Goal: Communication & Community: Answer question/provide support

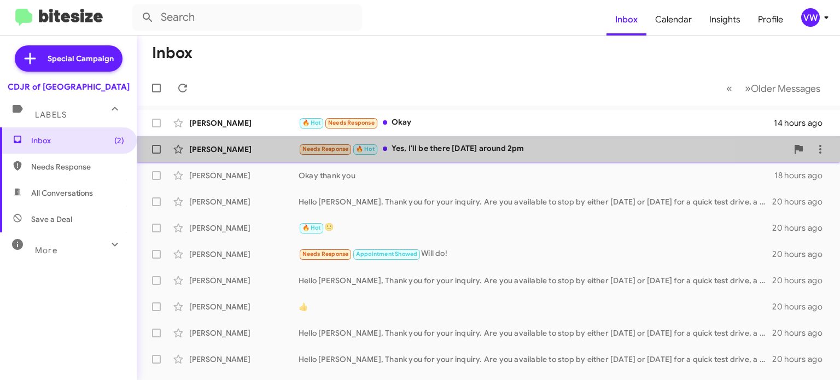
click at [441, 151] on div "Needs Response 🔥 Hot Yes, I'll be there [DATE] around 2pm" at bounding box center [542, 149] width 489 height 13
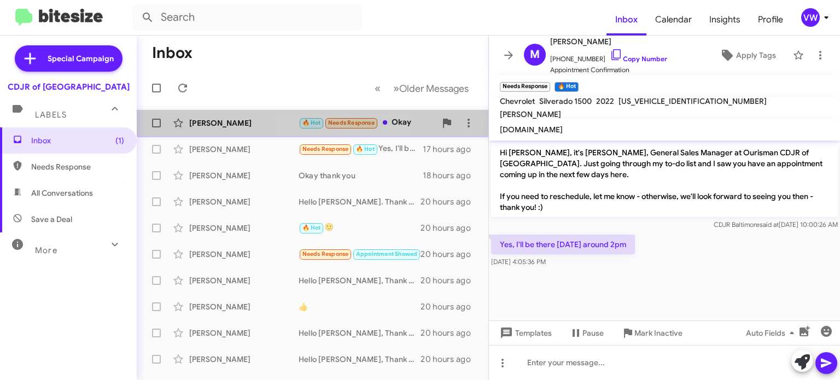
drag, startPoint x: 347, startPoint y: 125, endPoint x: 345, endPoint y: 119, distance: 6.8
click at [345, 121] on span "Needs Response" at bounding box center [351, 122] width 46 height 7
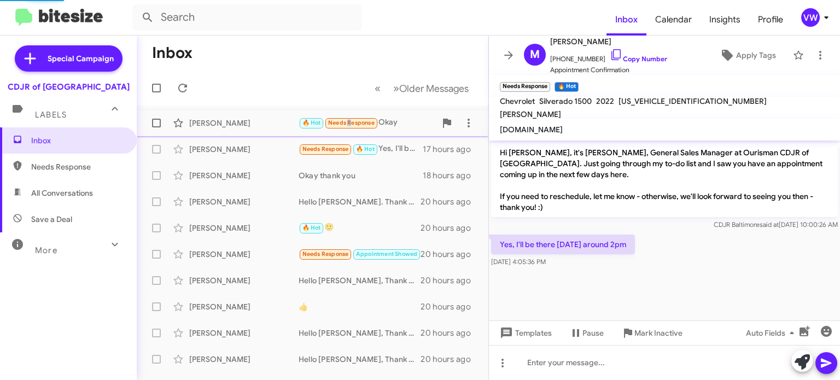
scroll to position [233, 0]
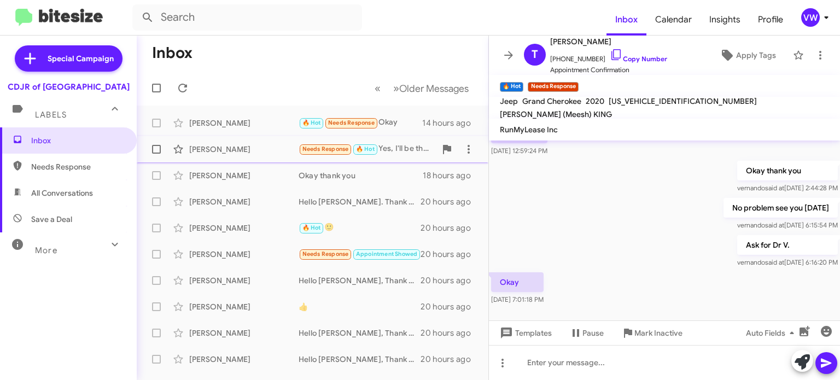
click at [324, 150] on span "Needs Response" at bounding box center [325, 148] width 46 height 7
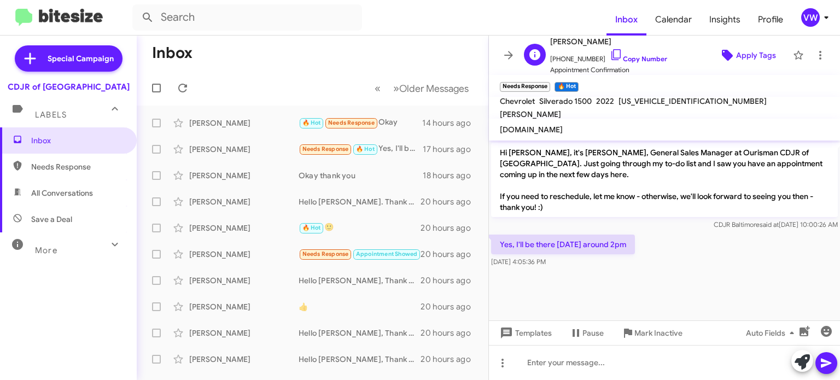
click at [763, 55] on span "Apply Tags" at bounding box center [756, 55] width 40 height 20
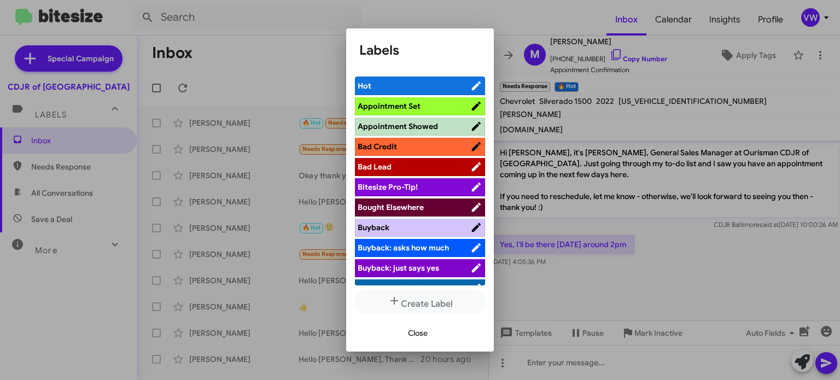
click at [432, 107] on span "Appointment Set" at bounding box center [414, 106] width 113 height 11
click at [420, 331] on span "Close" at bounding box center [418, 333] width 20 height 20
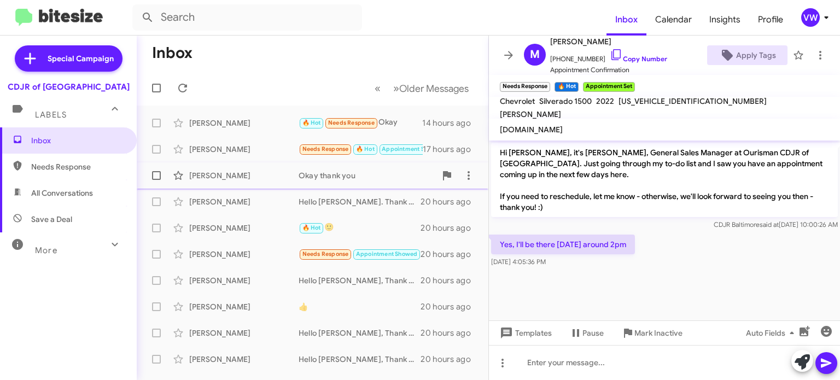
click at [353, 173] on div "Okay thank you" at bounding box center [366, 175] width 137 height 11
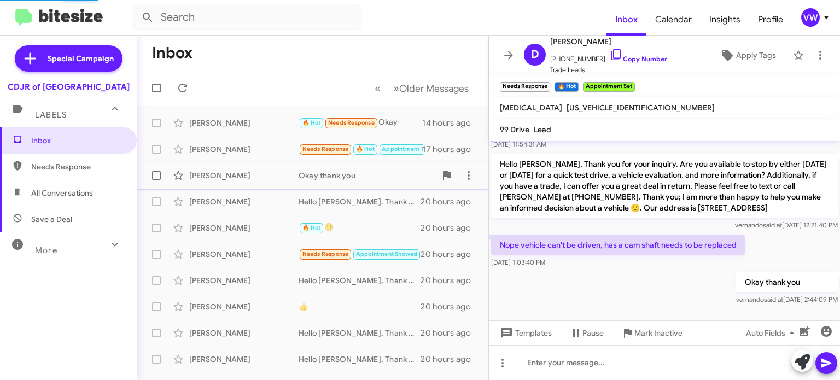
scroll to position [63, 0]
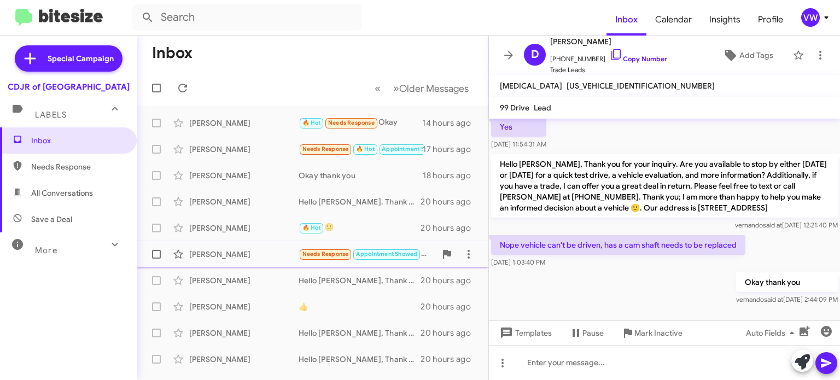
click at [320, 256] on span "Needs Response" at bounding box center [325, 253] width 46 height 7
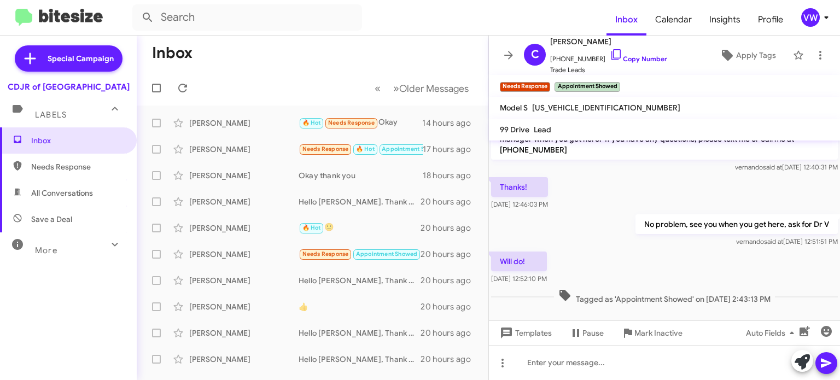
scroll to position [135, 0]
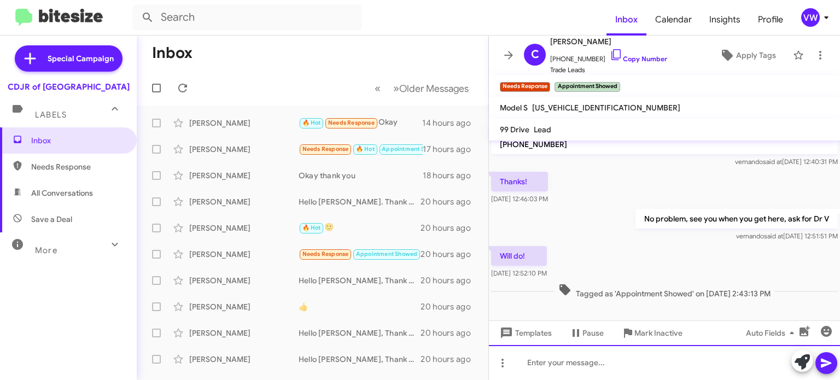
click at [560, 364] on div at bounding box center [664, 362] width 351 height 35
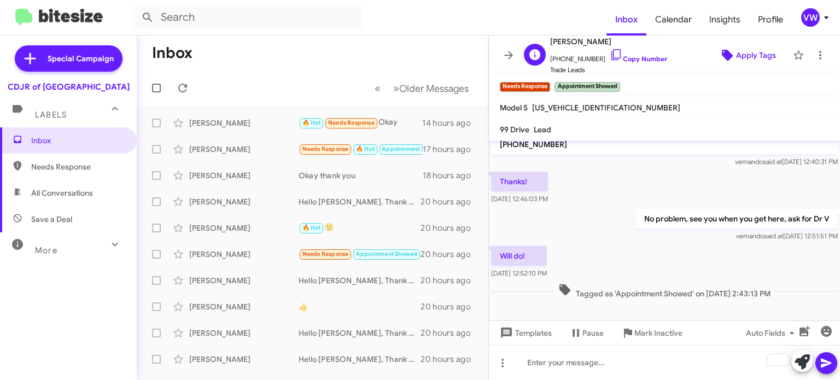
click at [743, 61] on span "Apply Tags" at bounding box center [756, 55] width 40 height 20
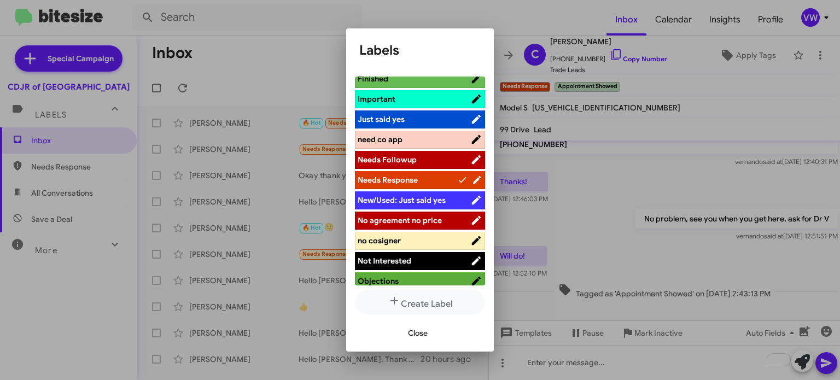
scroll to position [316, 0]
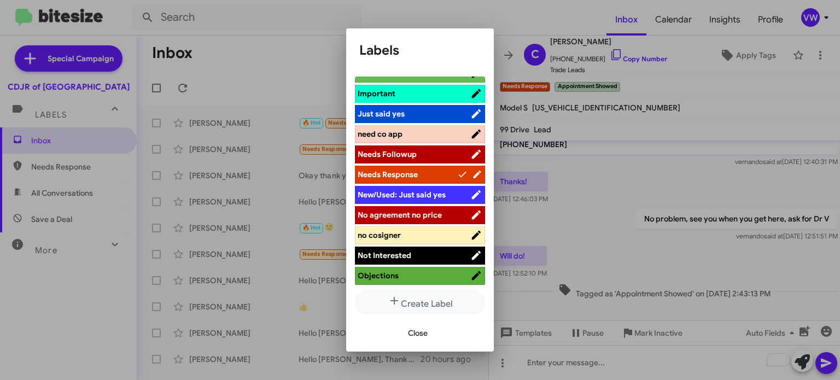
click at [412, 331] on span "Close" at bounding box center [418, 333] width 20 height 20
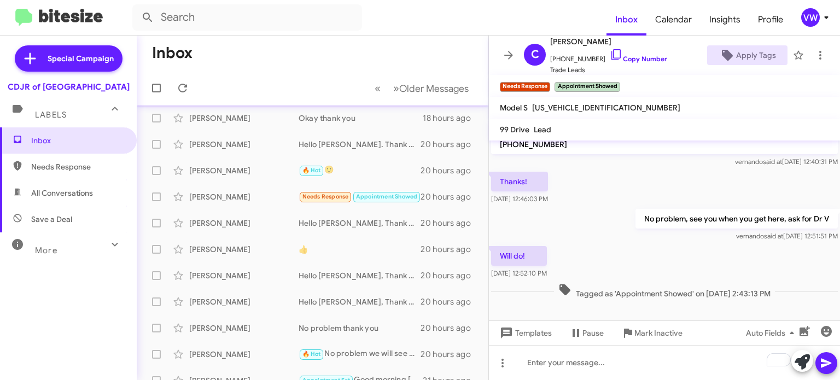
scroll to position [0, 0]
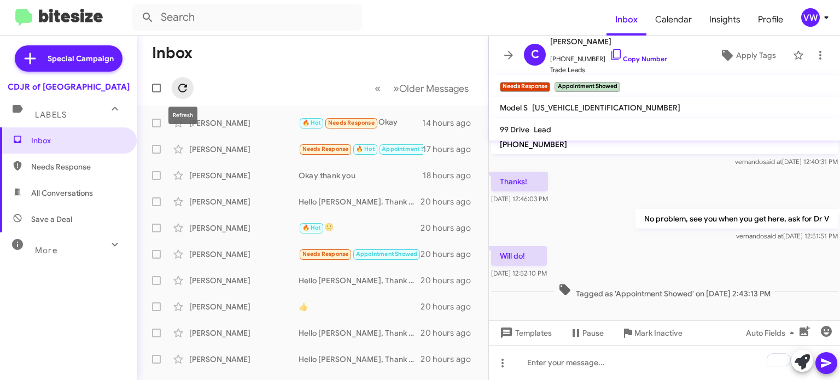
click at [185, 87] on icon at bounding box center [182, 87] width 13 height 13
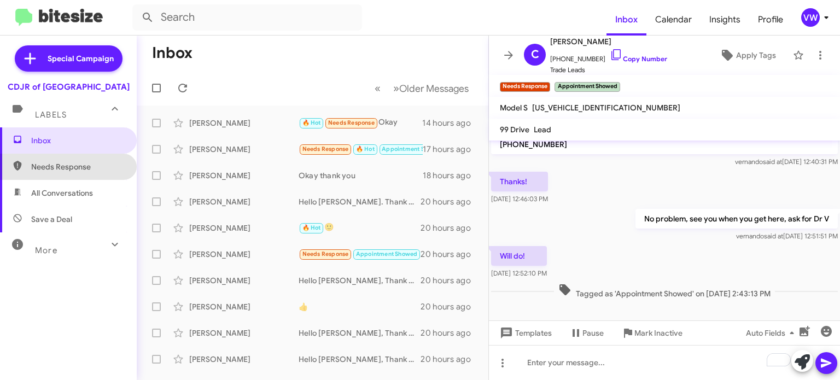
drag, startPoint x: 38, startPoint y: 166, endPoint x: 43, endPoint y: 163, distance: 5.6
click at [39, 166] on span "Needs Response" at bounding box center [77, 166] width 93 height 11
type input "in:needs-response"
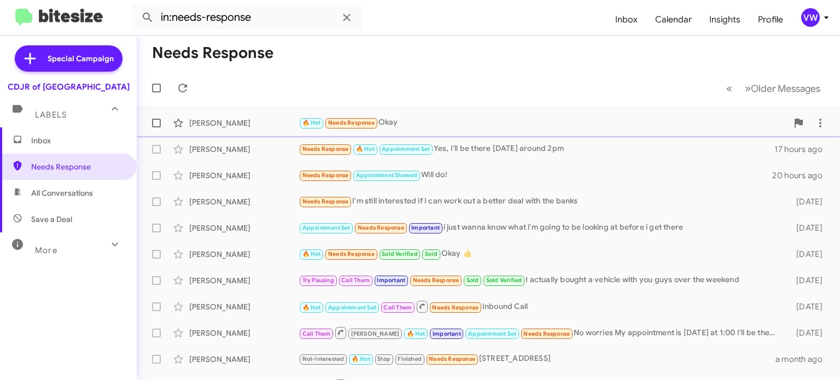
click at [349, 122] on span "Needs Response" at bounding box center [351, 122] width 46 height 7
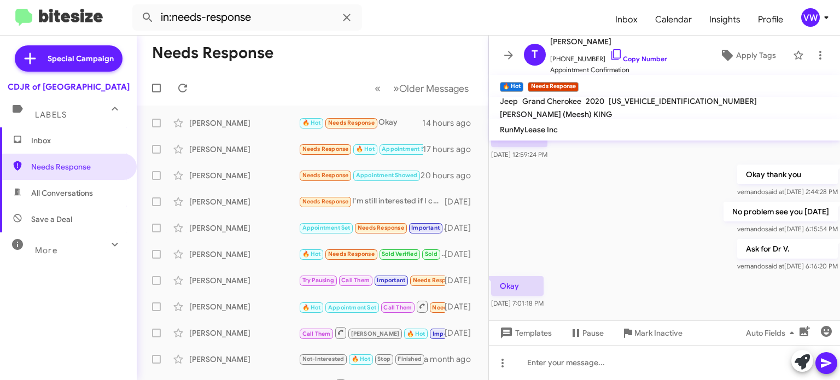
scroll to position [233, 0]
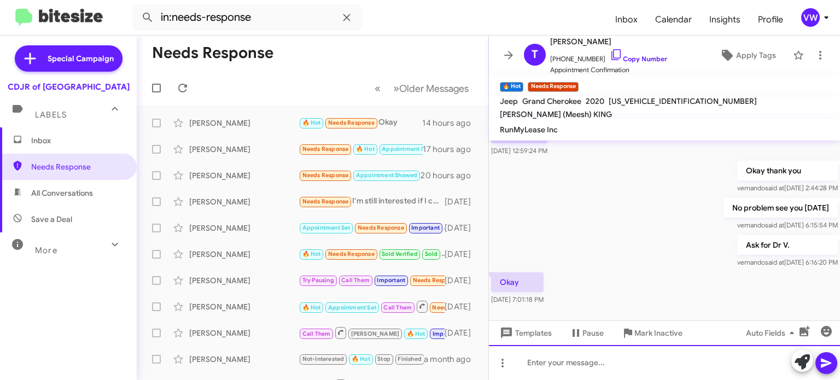
click at [661, 368] on div at bounding box center [664, 362] width 351 height 35
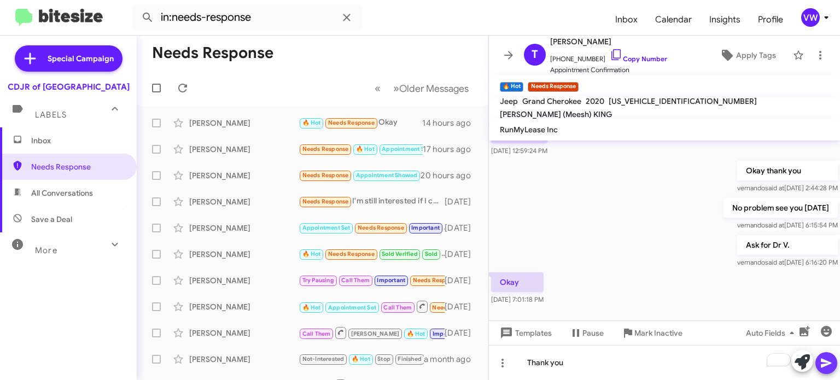
drag, startPoint x: 822, startPoint y: 358, endPoint x: 821, endPoint y: 352, distance: 6.6
click at [822, 360] on icon at bounding box center [825, 362] width 13 height 13
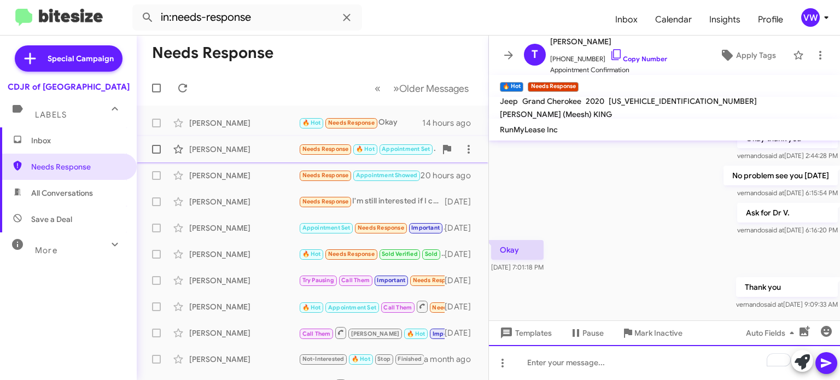
scroll to position [273, 0]
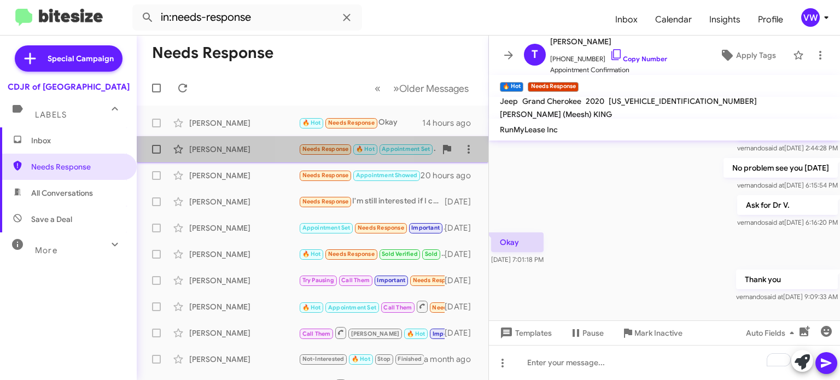
click at [325, 156] on div "[PERSON_NAME] Needs Response 🔥 Hot Appointment Set Yes, I'll be there [DATE] ar…" at bounding box center [312, 149] width 334 height 22
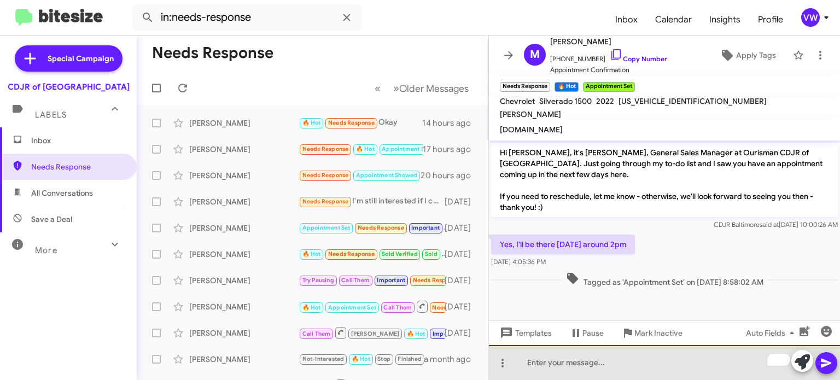
click at [612, 373] on div "To enrich screen reader interactions, please activate Accessibility in Grammarl…" at bounding box center [664, 362] width 351 height 35
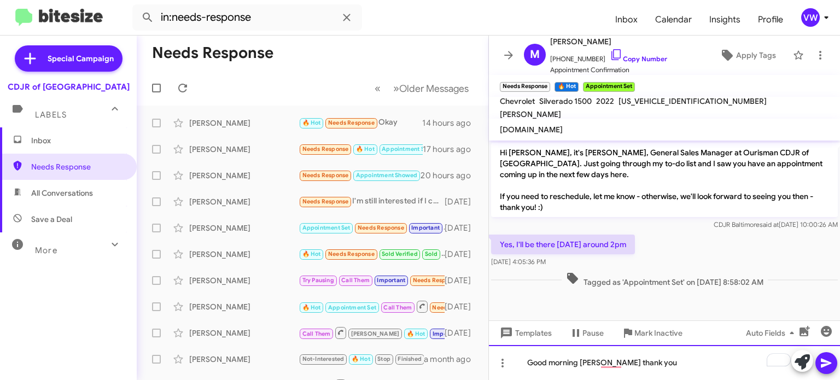
click at [613, 366] on div "Good morning [PERSON_NAME] thank you" at bounding box center [664, 362] width 351 height 35
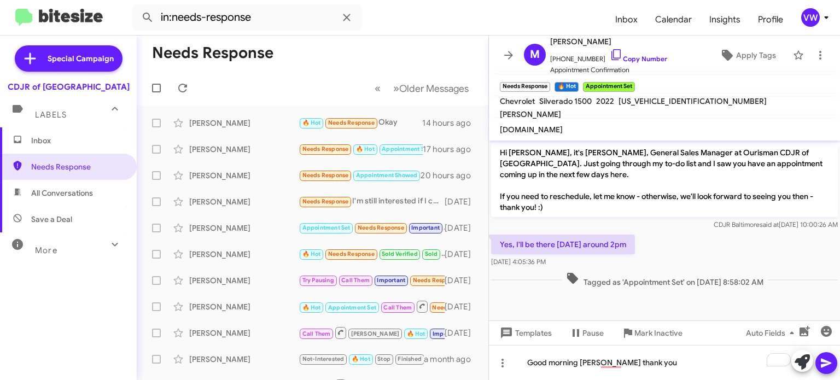
click at [700, 301] on cdk-virtual-scroll-viewport "Hi [PERSON_NAME], it's [PERSON_NAME], General Sales Manager at Ourisman CDJR of…" at bounding box center [664, 230] width 351 height 180
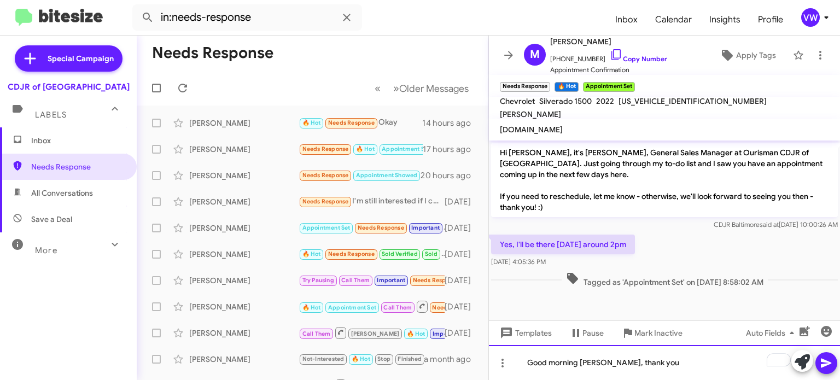
click at [667, 366] on div "Good morning [PERSON_NAME], thank you" at bounding box center [664, 362] width 351 height 35
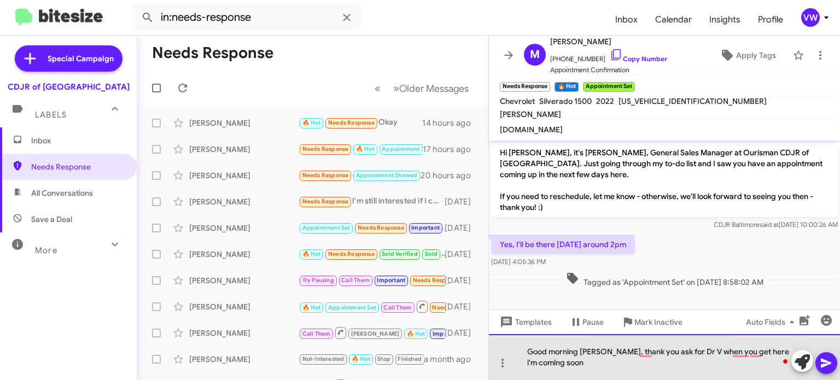
drag, startPoint x: 646, startPoint y: 357, endPoint x: 653, endPoint y: 350, distance: 10.4
click at [647, 356] on div "Good morning [PERSON_NAME], thank you ask for Dr V when you get here i'm coming…" at bounding box center [664, 357] width 351 height 46
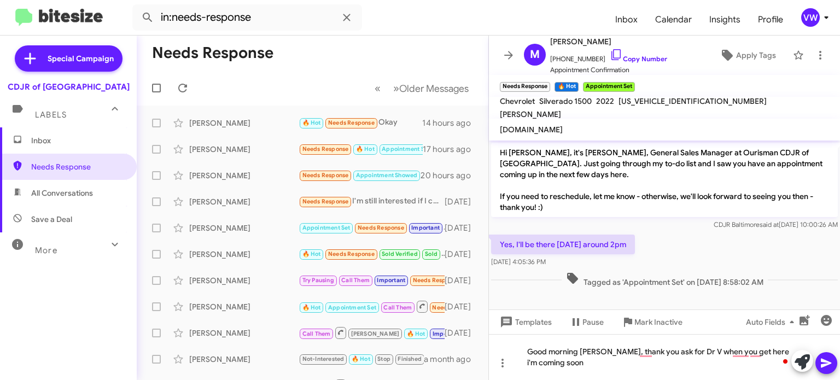
drag, startPoint x: 634, startPoint y: 244, endPoint x: 670, endPoint y: 245, distance: 36.6
click at [635, 245] on p "Yes, I'll be there [DATE] around 2pm" at bounding box center [563, 245] width 144 height 20
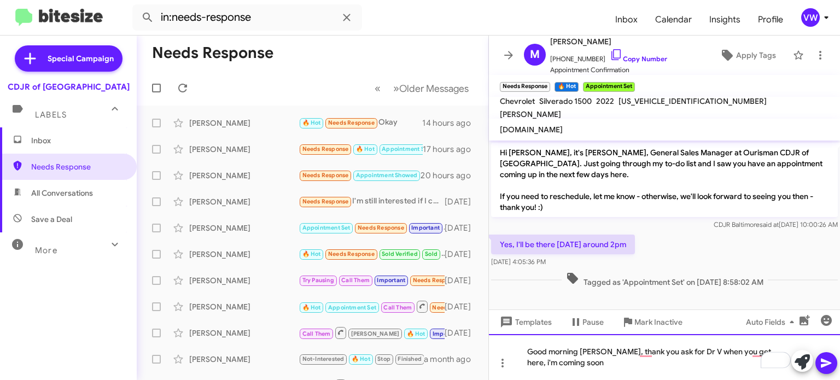
click at [576, 367] on div "Good morning [PERSON_NAME], thank you ask for Dr V when you get here, i'm comin…" at bounding box center [664, 357] width 351 height 46
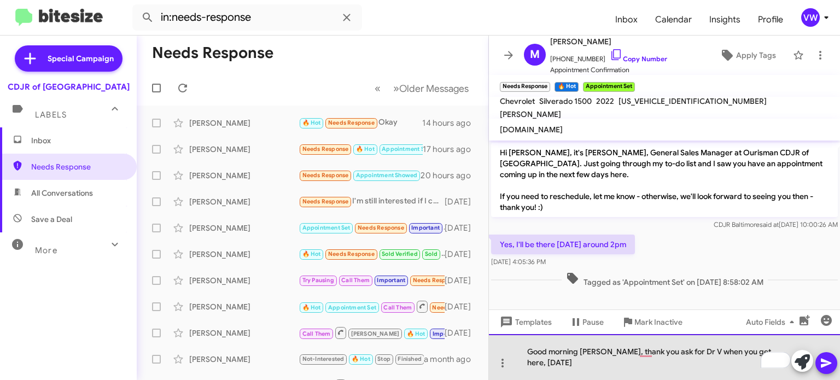
click at [577, 357] on div "Good morning [PERSON_NAME], thank you ask for Dr V when you get here, [DATE]" at bounding box center [664, 357] width 351 height 46
drag, startPoint x: 681, startPoint y: 351, endPoint x: 689, endPoint y: 348, distance: 8.3
click at [681, 353] on div "Good morning [PERSON_NAME], thank you ask for Dr V when you get here, [DATE]." at bounding box center [664, 357] width 351 height 46
click at [702, 357] on div "Good morning, [PERSON_NAME]. Thank you for asking Dr. V, the vehicle upgrade ma…" at bounding box center [664, 357] width 351 height 46
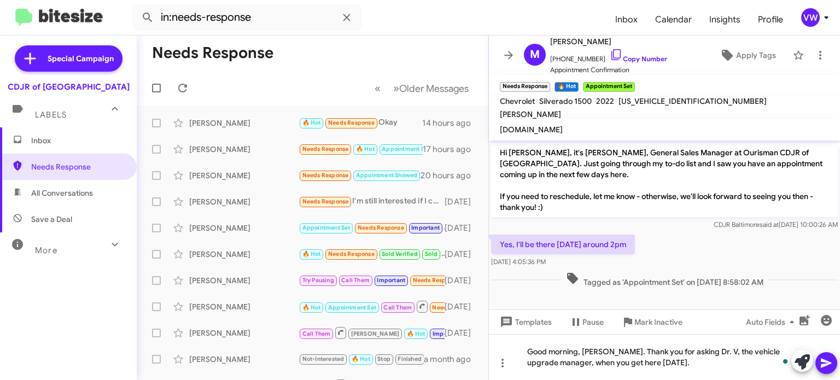
click at [824, 364] on icon at bounding box center [826, 363] width 10 height 9
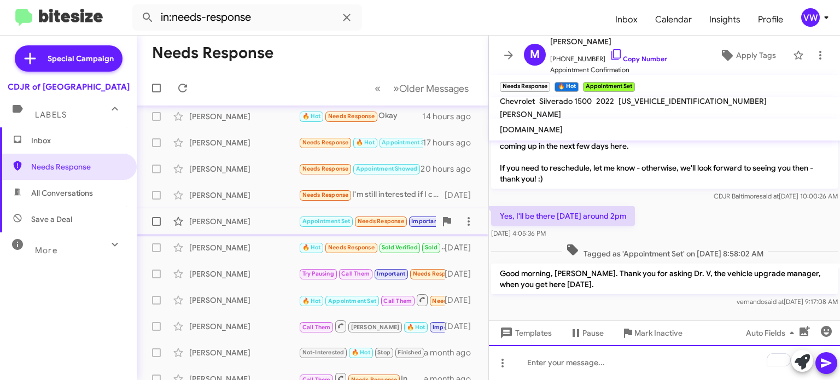
scroll to position [11, 0]
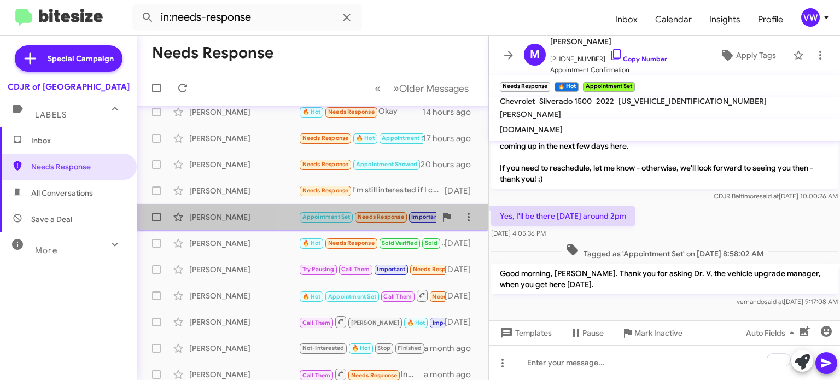
drag, startPoint x: 373, startPoint y: 211, endPoint x: 366, endPoint y: 214, distance: 7.3
click at [367, 215] on span "Appointment Set Needs Response Important" at bounding box center [370, 216] width 145 height 13
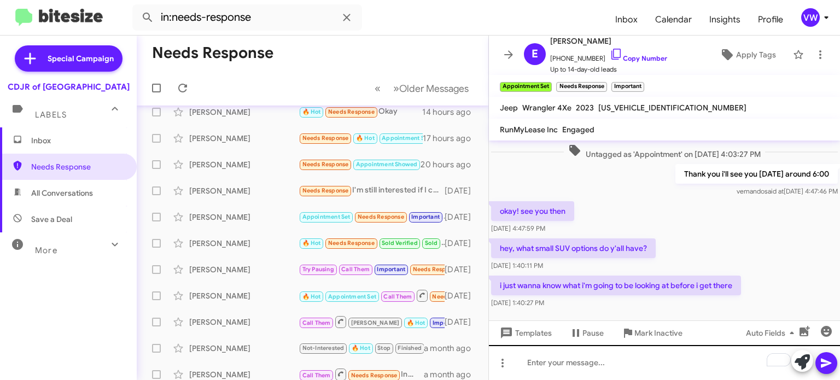
scroll to position [157, 0]
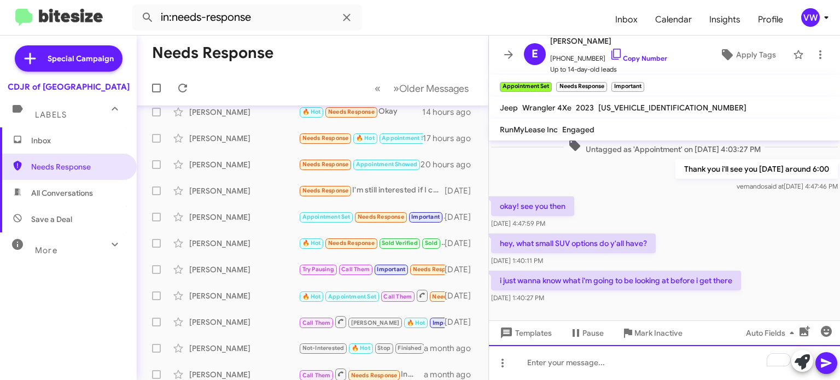
click at [550, 364] on div "To enrich screen reader interactions, please activate Accessibility in Grammarl…" at bounding box center [664, 362] width 351 height 35
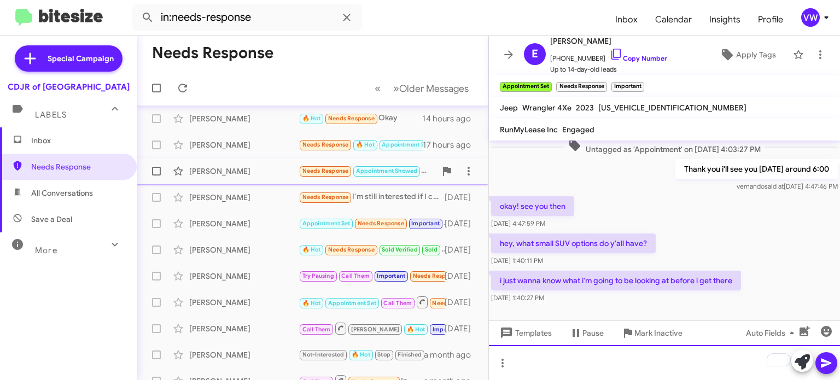
scroll to position [0, 0]
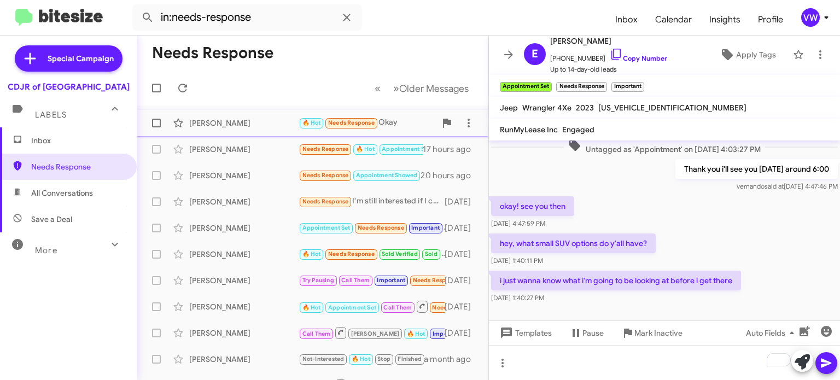
click at [364, 120] on span "Needs Response" at bounding box center [351, 122] width 46 height 7
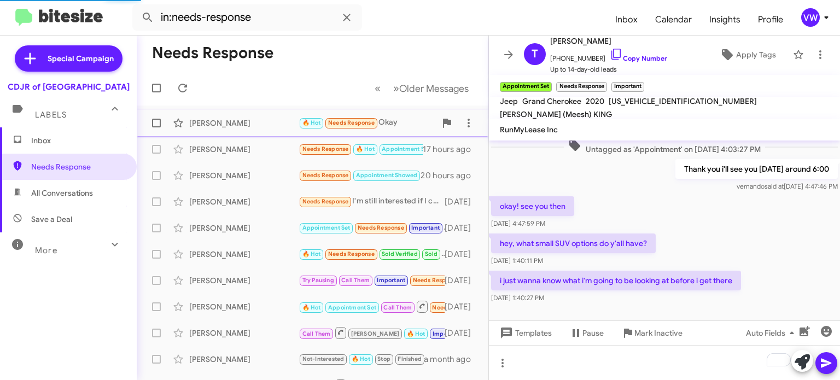
scroll to position [273, 0]
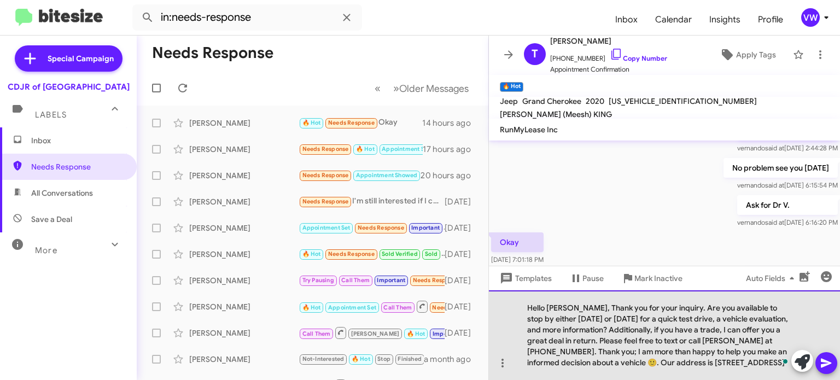
click at [569, 308] on div "Hello [PERSON_NAME], Thank you for your inquiry. Are you available to stop by e…" at bounding box center [664, 335] width 351 height 90
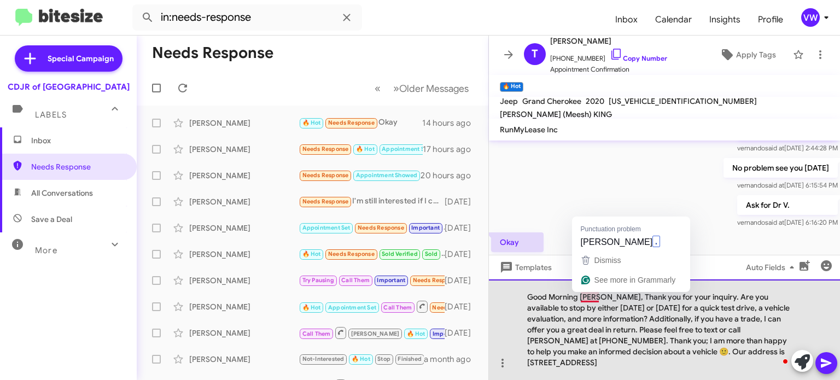
click at [583, 301] on div "Good Morning [PERSON_NAME], Thank you for your inquiry. Are you available to st…" at bounding box center [664, 329] width 351 height 101
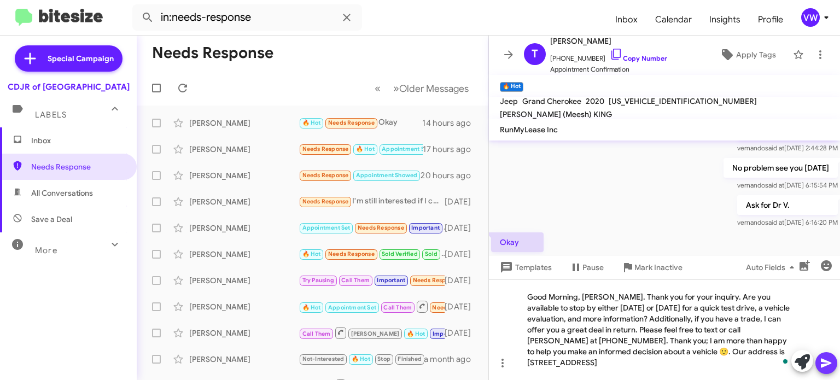
click at [824, 363] on icon at bounding box center [825, 362] width 13 height 13
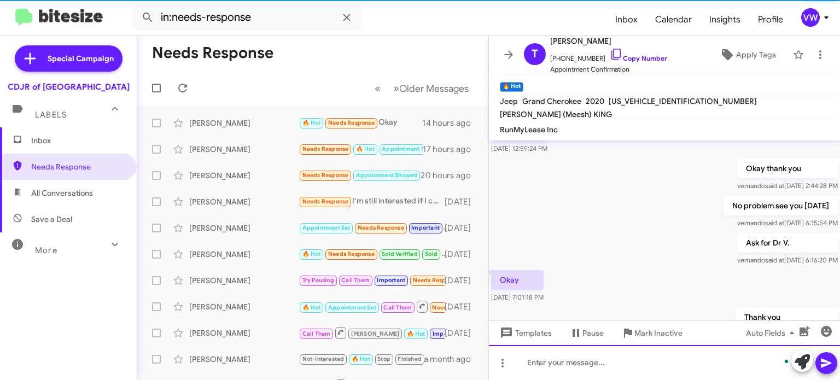
scroll to position [357, 0]
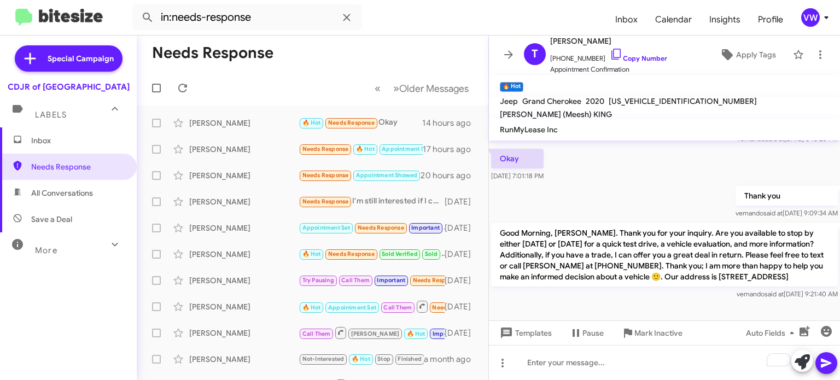
drag, startPoint x: 544, startPoint y: 252, endPoint x: 611, endPoint y: 255, distance: 66.2
click at [593, 251] on p "Good Morning, [PERSON_NAME]. Thank you for your inquiry. Are you available to s…" at bounding box center [664, 254] width 347 height 63
click at [699, 302] on div at bounding box center [664, 317] width 351 height 30
click at [333, 146] on span "Needs Response" at bounding box center [325, 148] width 46 height 7
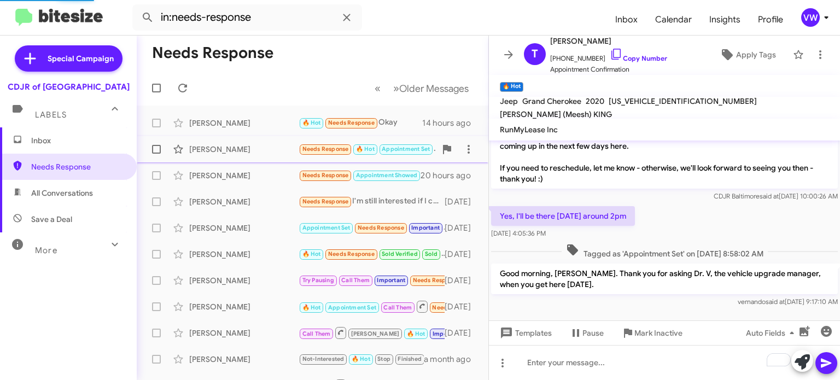
scroll to position [28, 0]
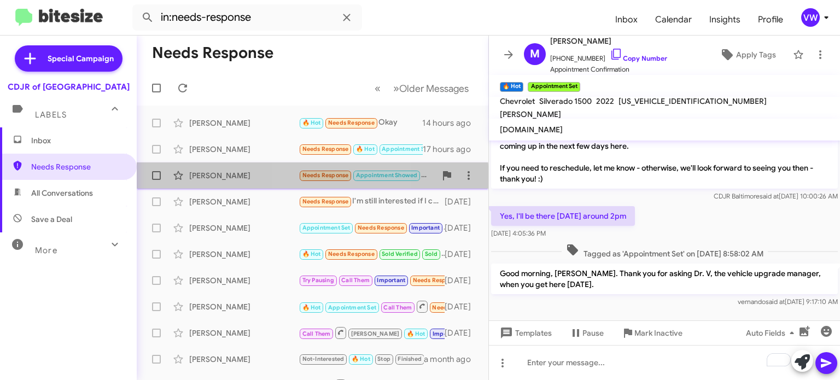
click at [311, 179] on span "Needs Response" at bounding box center [325, 175] width 46 height 7
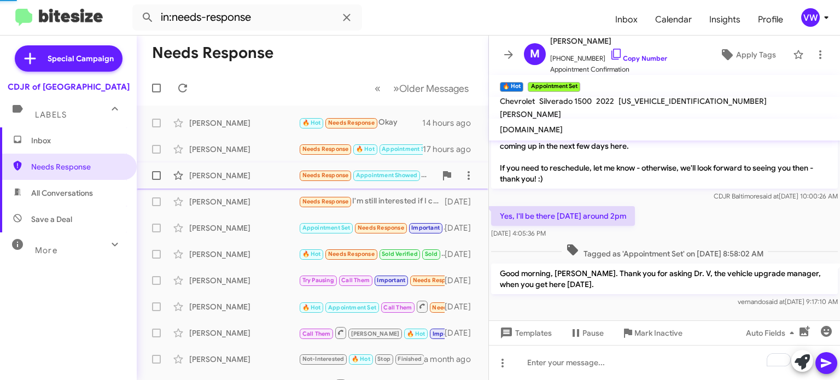
scroll to position [312, 0]
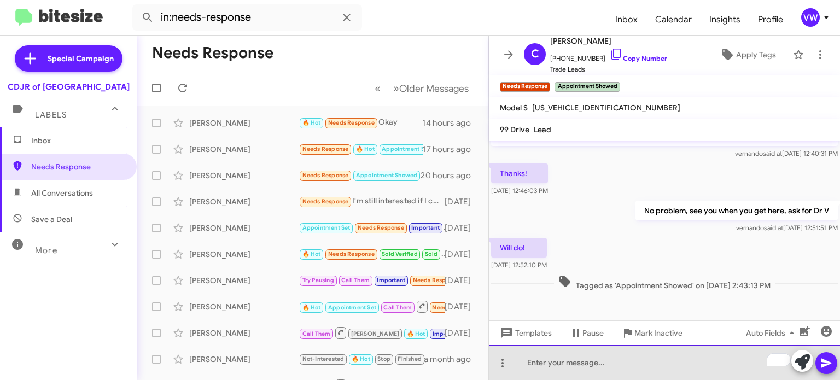
click at [604, 359] on div "To enrich screen reader interactions, please activate Accessibility in Grammarl…" at bounding box center [664, 362] width 351 height 35
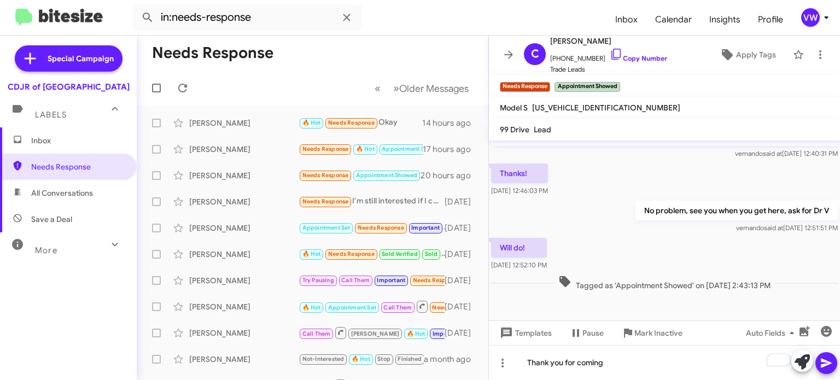
click at [822, 360] on icon at bounding box center [826, 363] width 10 height 9
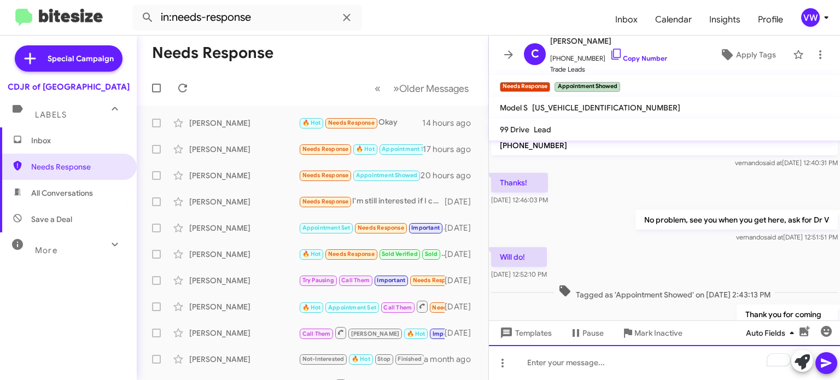
scroll to position [352, 0]
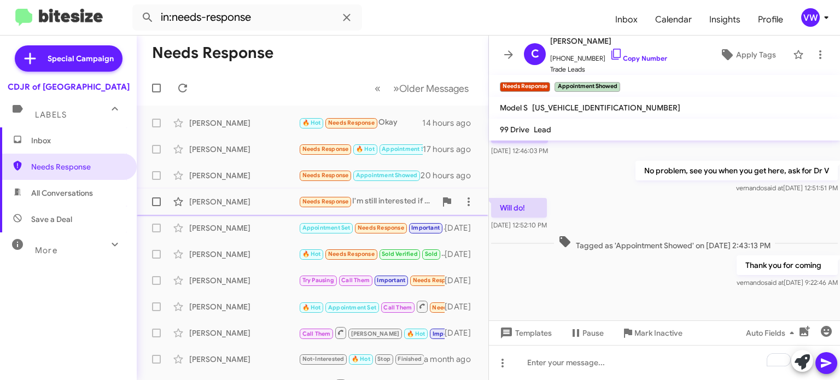
click at [342, 202] on span "Needs Response" at bounding box center [325, 201] width 46 height 7
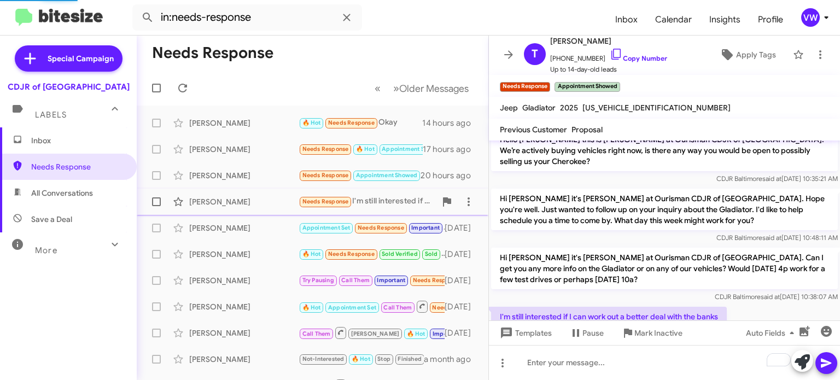
scroll to position [376, 0]
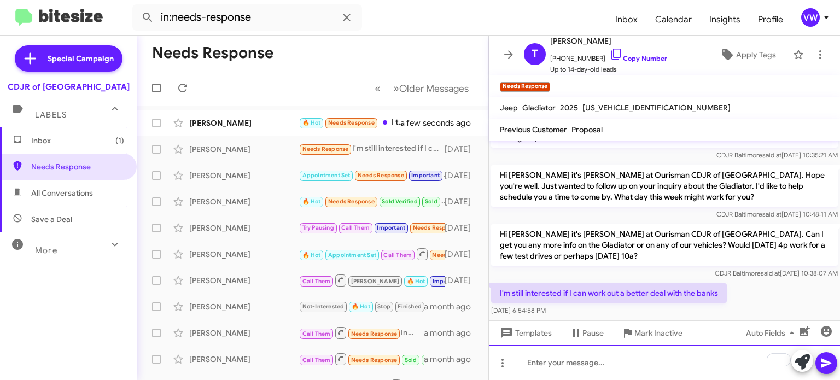
click at [564, 373] on div "To enrich screen reader interactions, please activate Accessibility in Grammarl…" at bounding box center [664, 362] width 351 height 35
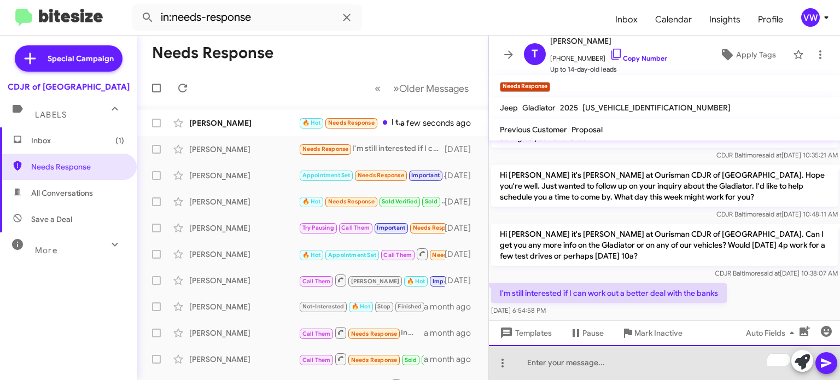
drag, startPoint x: 545, startPoint y: 365, endPoint x: 552, endPoint y: 367, distance: 7.1
click at [545, 365] on div "To enrich screen reader interactions, please activate Accessibility in Grammarl…" at bounding box center [664, 362] width 351 height 35
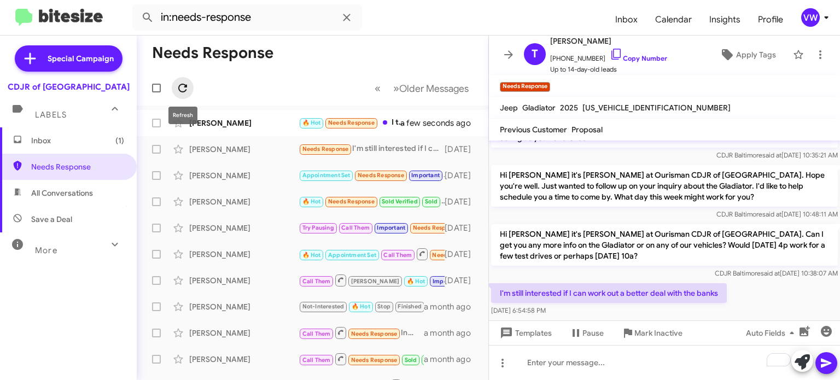
click at [184, 87] on icon at bounding box center [182, 87] width 13 height 13
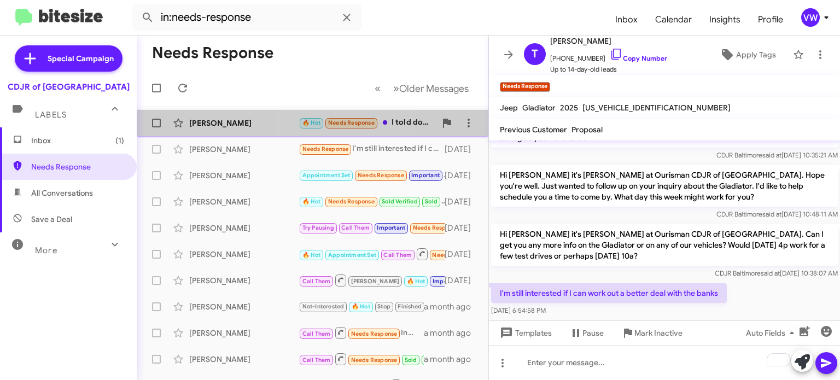
click at [350, 125] on span "Needs Response" at bounding box center [351, 122] width 46 height 7
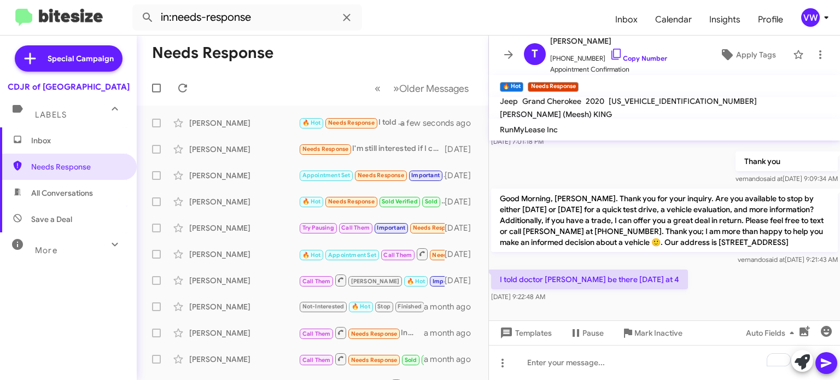
scroll to position [397, 0]
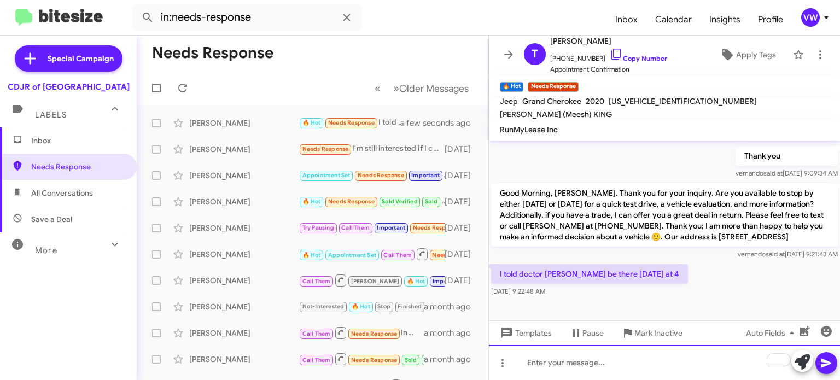
click at [588, 359] on div "To enrich screen reader interactions, please activate Accessibility in Grammarl…" at bounding box center [664, 362] width 351 height 35
click at [715, 362] on div "No problem, we will see you [DATE] at 4:00" at bounding box center [664, 362] width 351 height 35
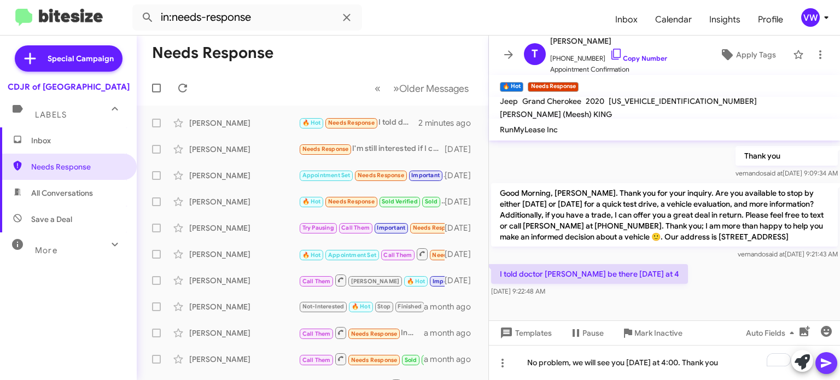
click at [830, 356] on span at bounding box center [825, 363] width 13 height 22
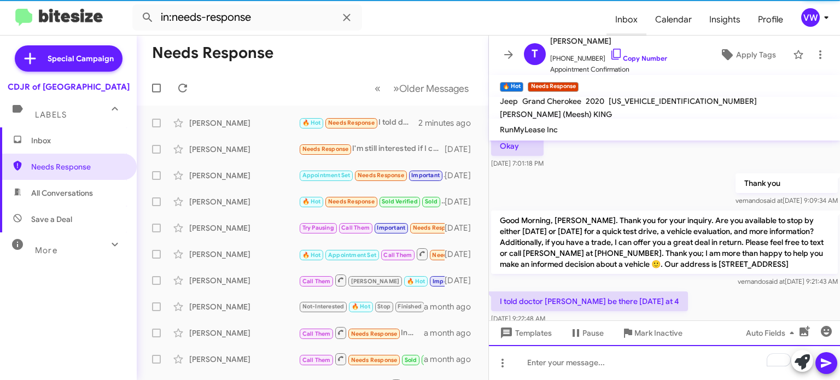
scroll to position [437, 0]
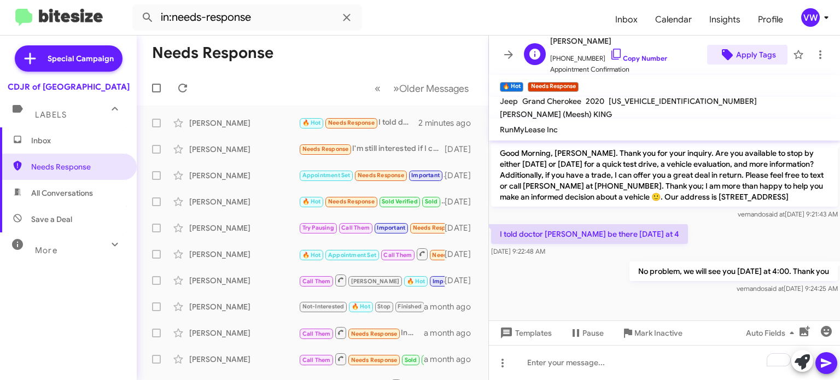
click at [723, 58] on icon at bounding box center [727, 54] width 13 height 13
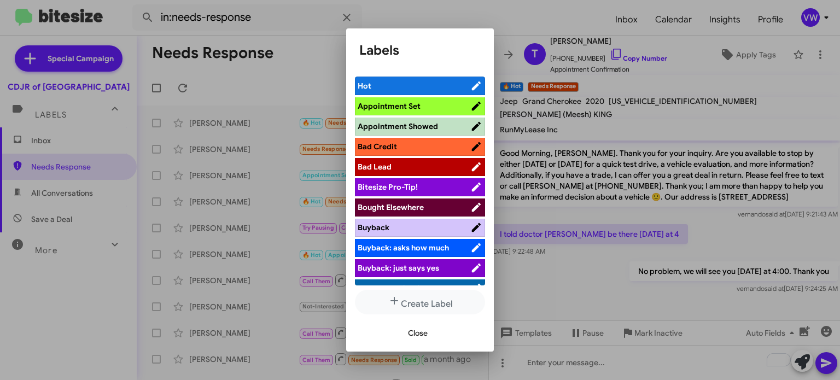
click at [436, 101] on span "Appointment Set" at bounding box center [414, 106] width 113 height 11
click at [414, 333] on span "Close" at bounding box center [418, 333] width 20 height 20
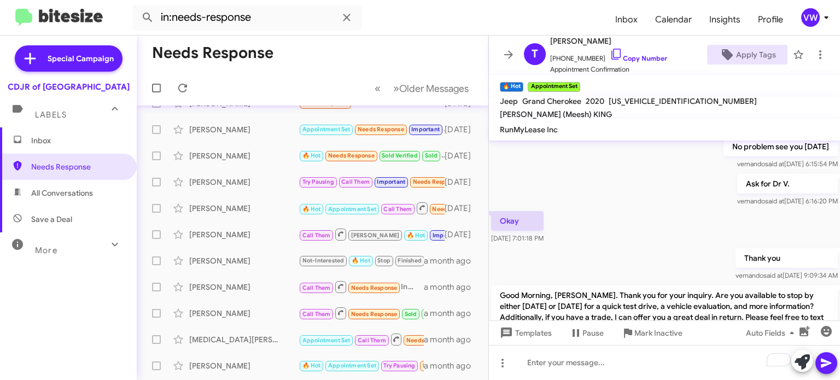
scroll to position [288, 0]
